Goal: Check status: Check status

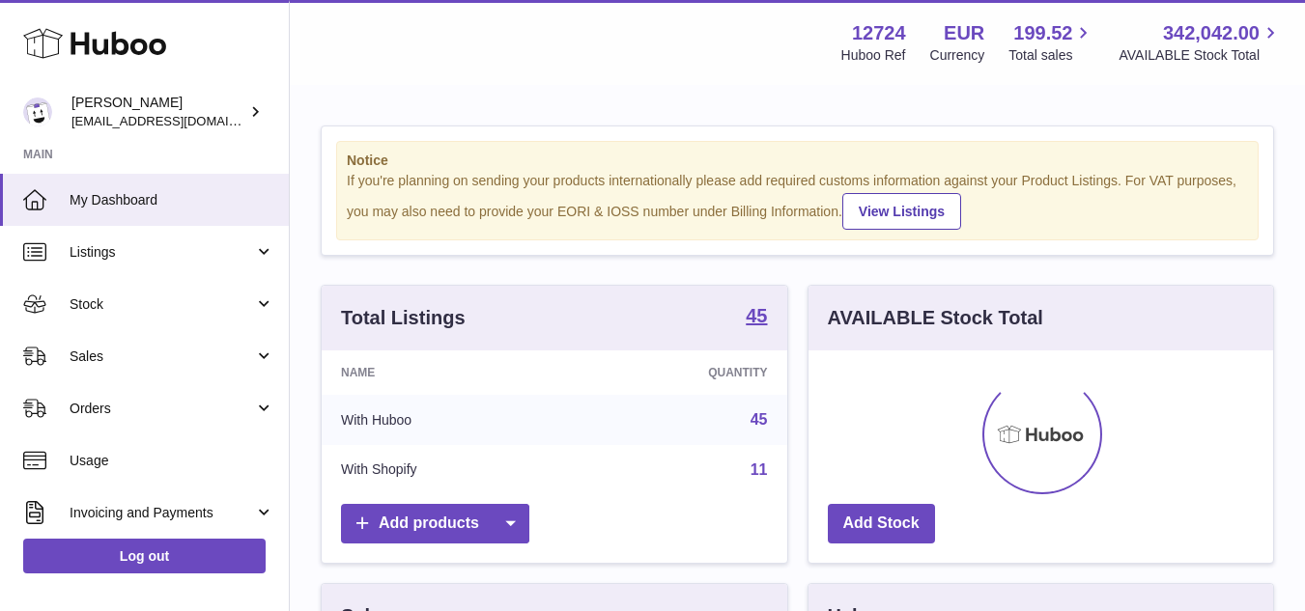
scroll to position [301, 465]
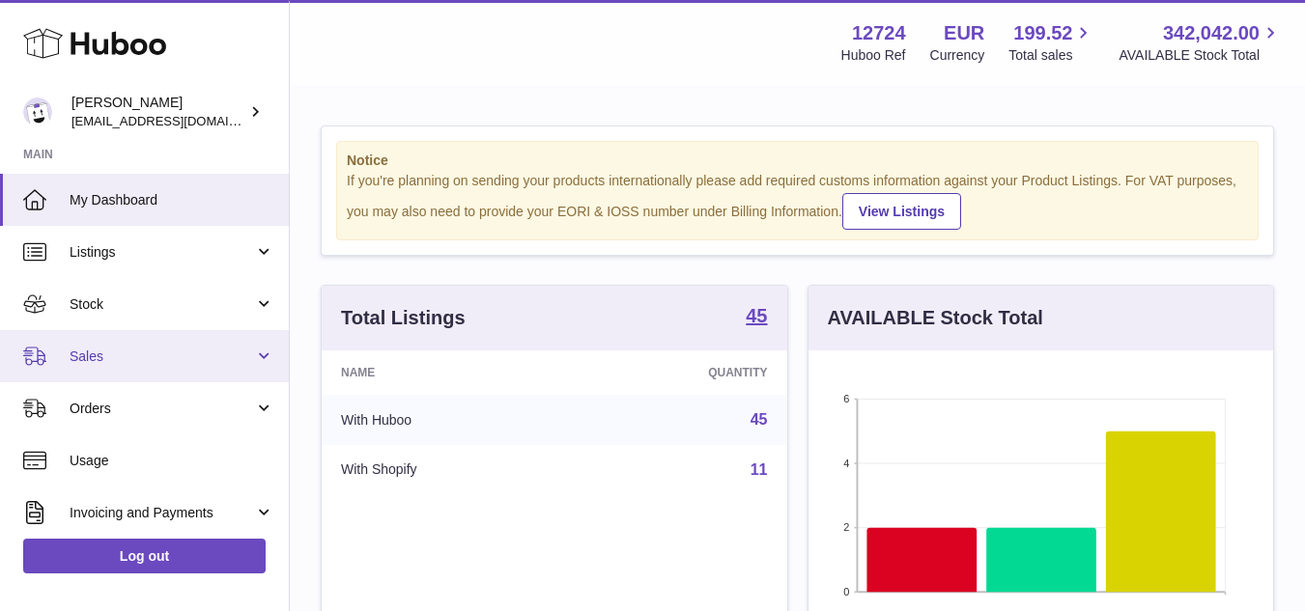
click at [117, 364] on span "Sales" at bounding box center [162, 357] width 184 height 18
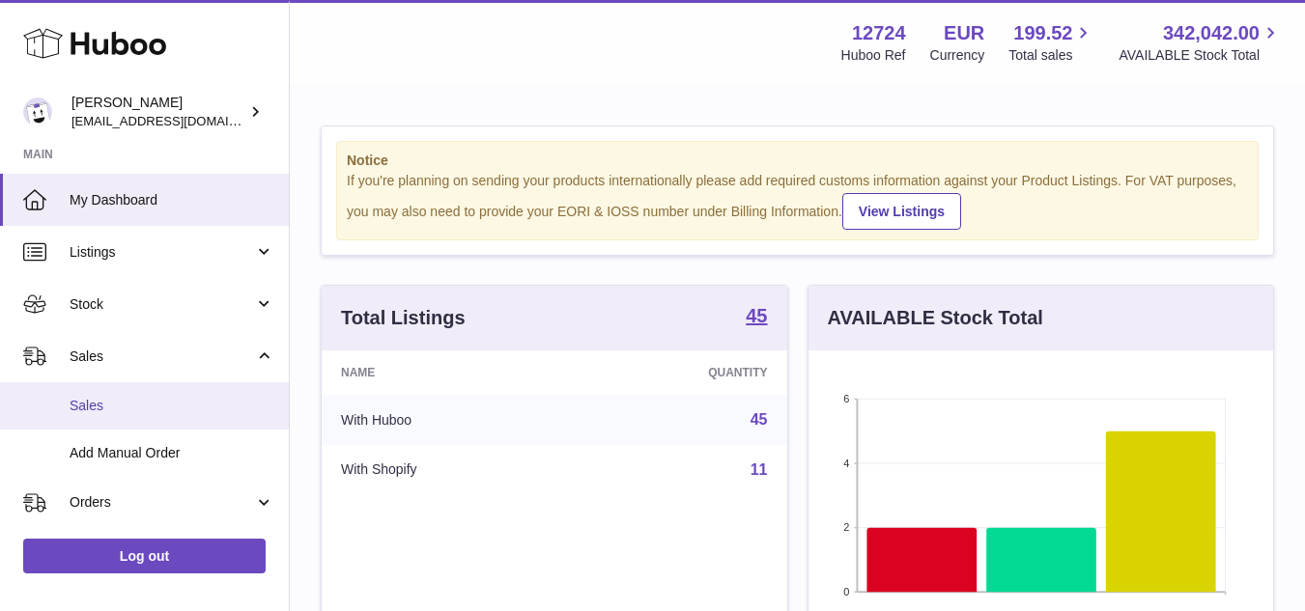
click at [121, 408] on span "Sales" at bounding box center [172, 406] width 205 height 18
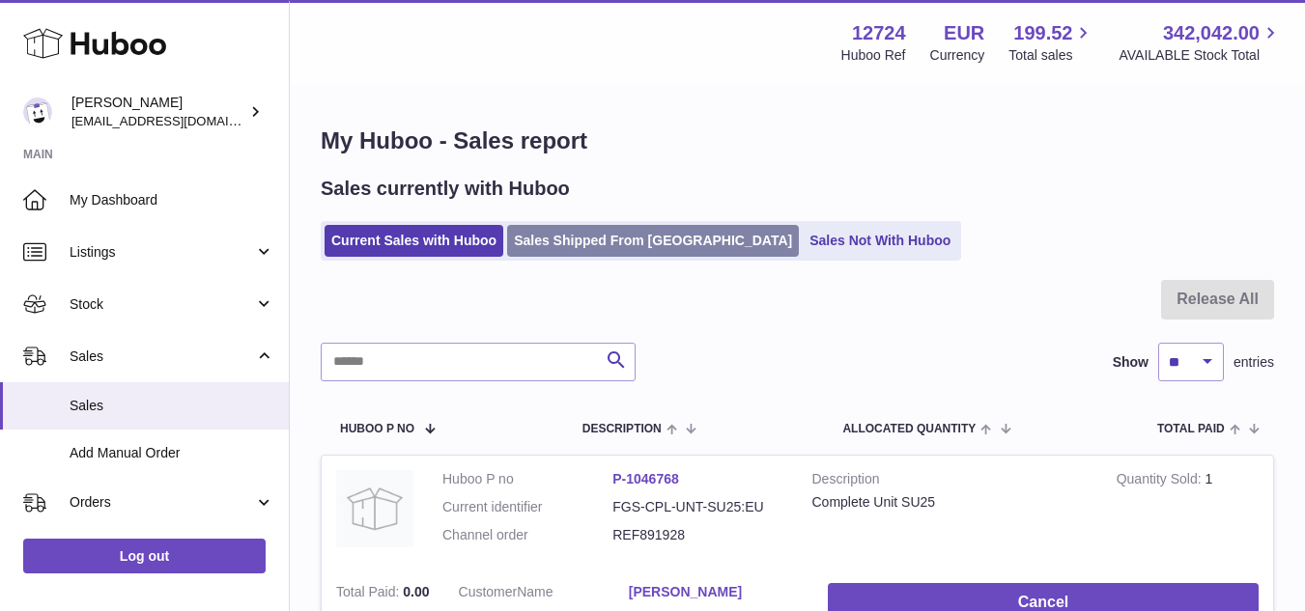
click at [604, 238] on link "Sales Shipped From [GEOGRAPHIC_DATA]" at bounding box center [653, 241] width 292 height 32
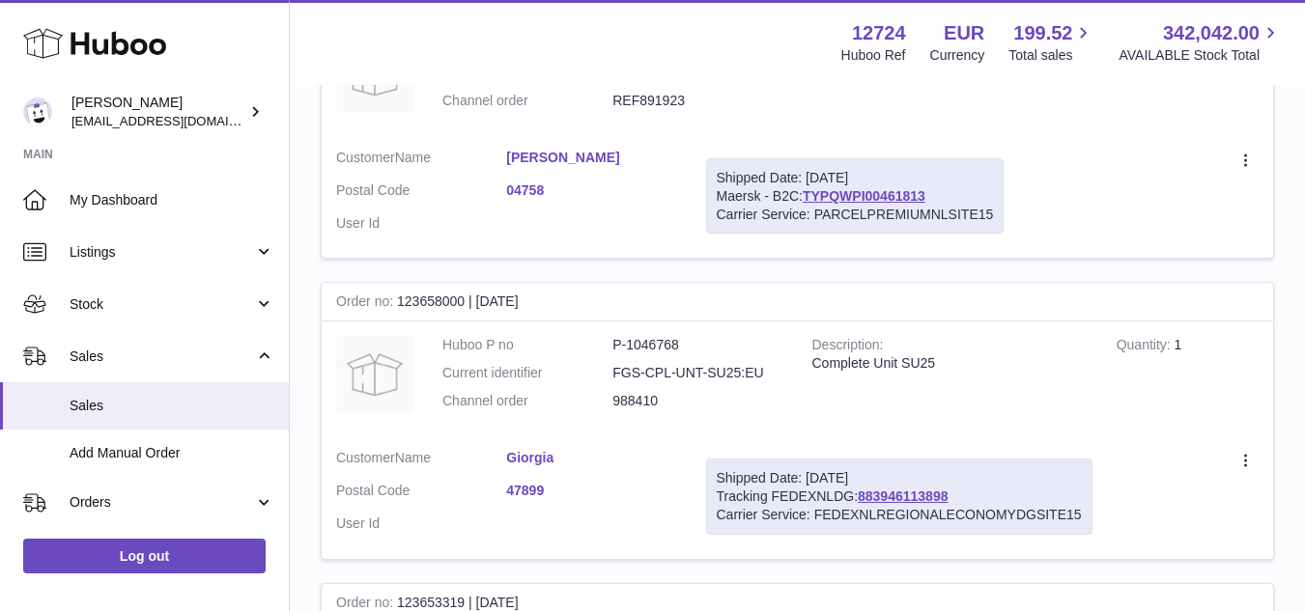
scroll to position [483, 0]
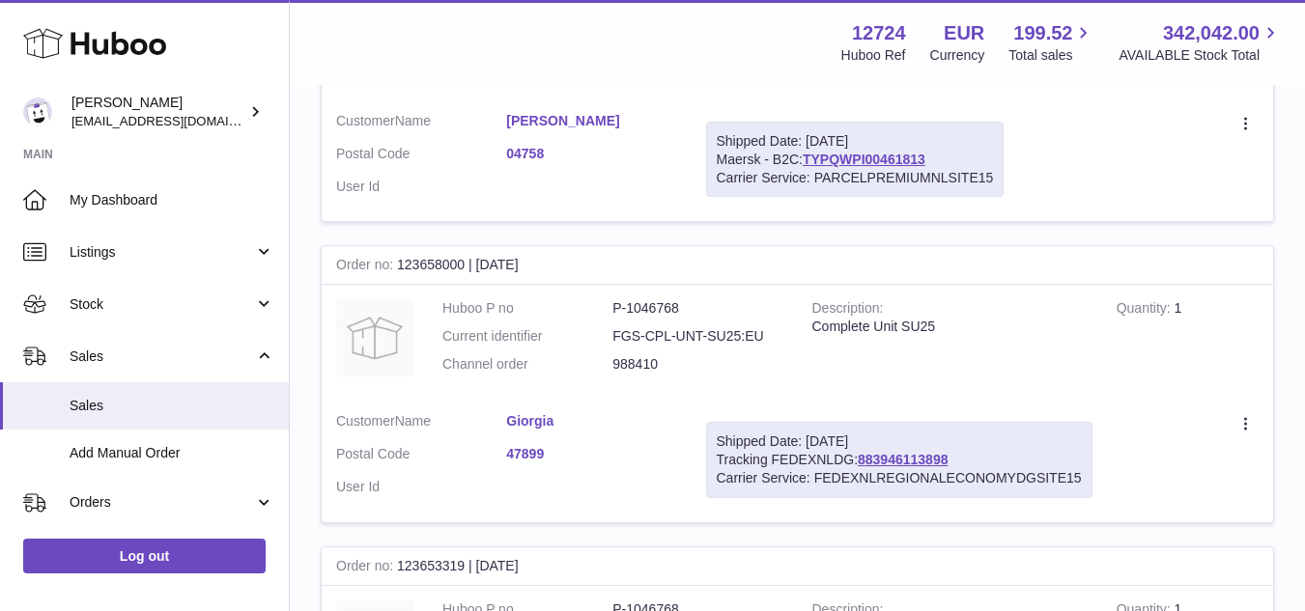
click at [533, 462] on link "47899" at bounding box center [591, 454] width 170 height 18
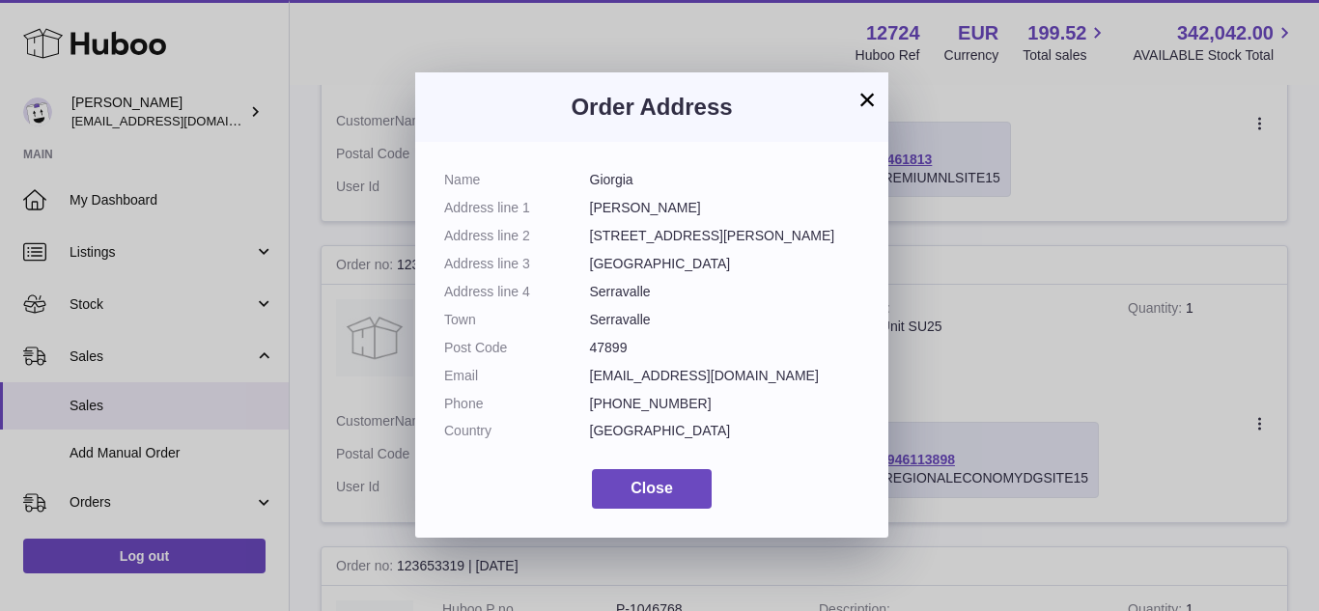
click at [873, 89] on button "×" at bounding box center [867, 99] width 23 height 23
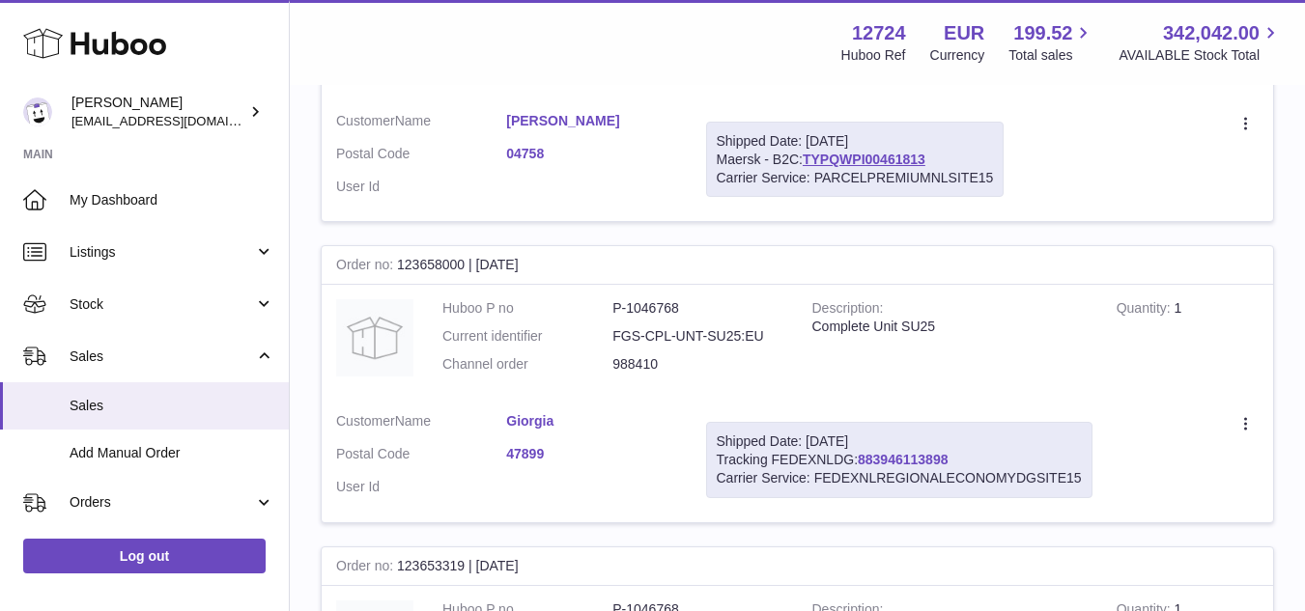
click at [916, 457] on link "883946113898" at bounding box center [903, 459] width 90 height 15
